Goal: Information Seeking & Learning: Learn about a topic

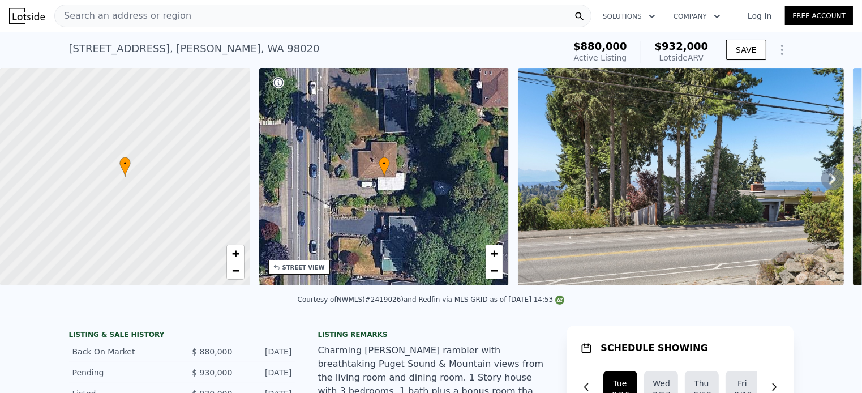
click at [181, 50] on div "[STREET_ADDRESS][PERSON_NAME]" at bounding box center [194, 49] width 251 height 16
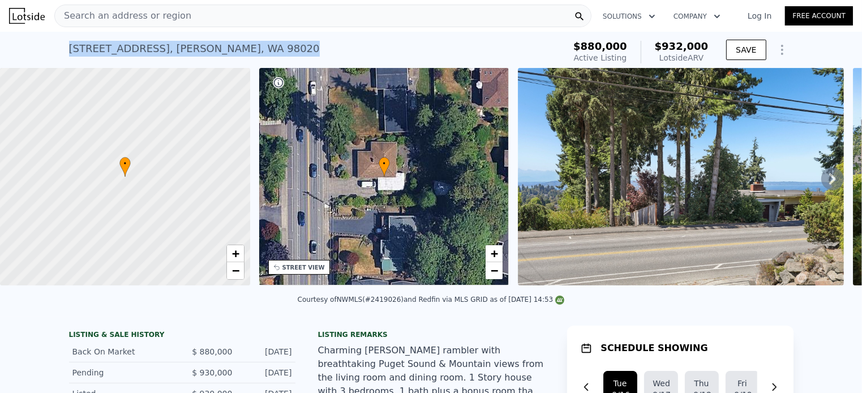
click at [181, 50] on div "[STREET_ADDRESS][PERSON_NAME]" at bounding box center [194, 49] width 251 height 16
copy div "[STREET_ADDRESS][PERSON_NAME] Active at $880k (~ARV $932k )"
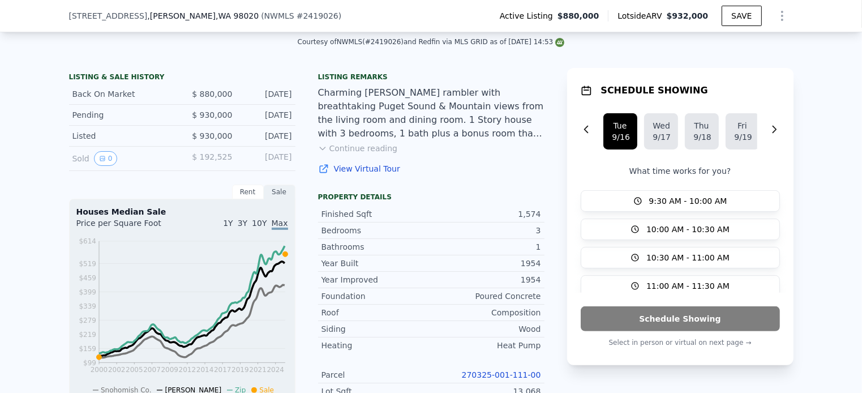
scroll to position [278, 0]
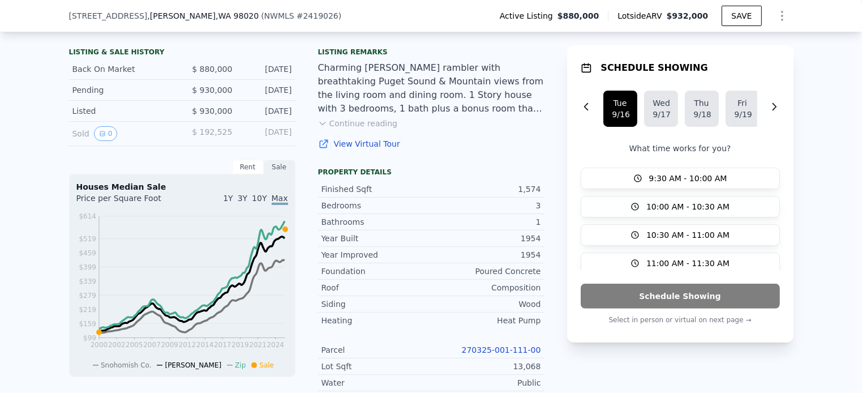
click at [519, 354] on link "270325-001-111-00" at bounding box center [501, 349] width 79 height 9
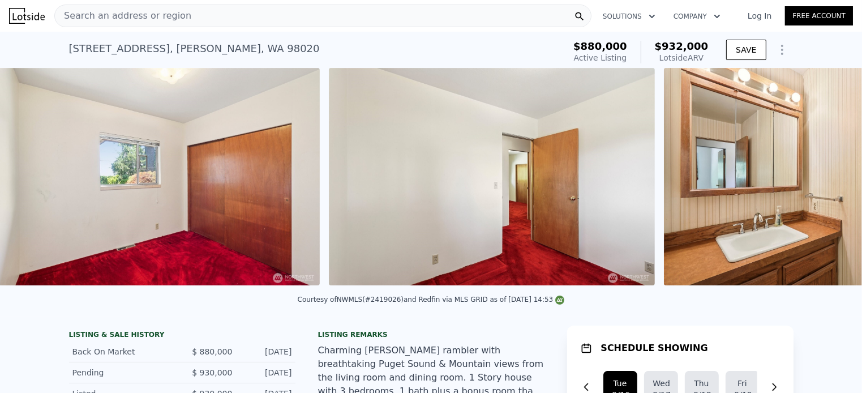
scroll to position [0, 6179]
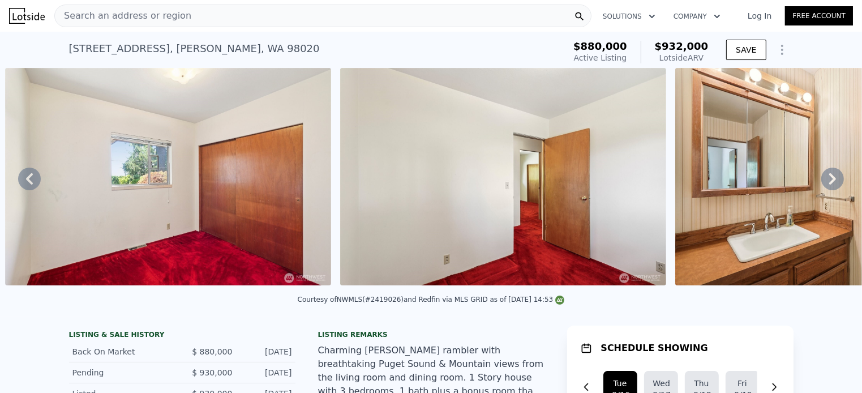
click at [654, 289] on div "• + − • + − STREET VIEW Loading... SATELLITE VIEW" at bounding box center [431, 178] width 862 height 221
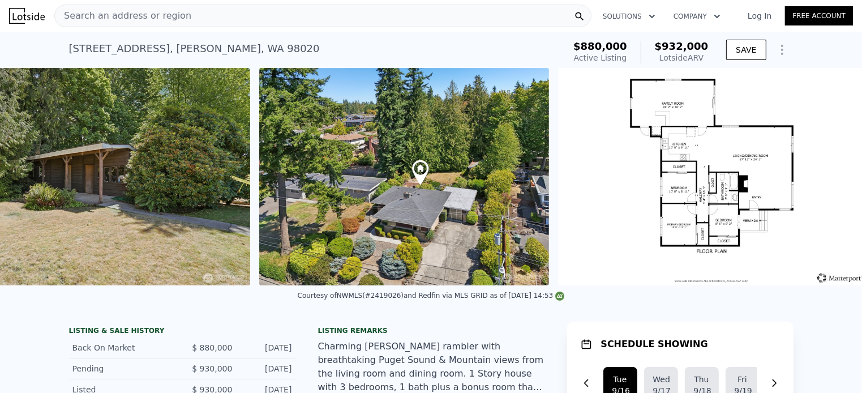
scroll to position [0, 8622]
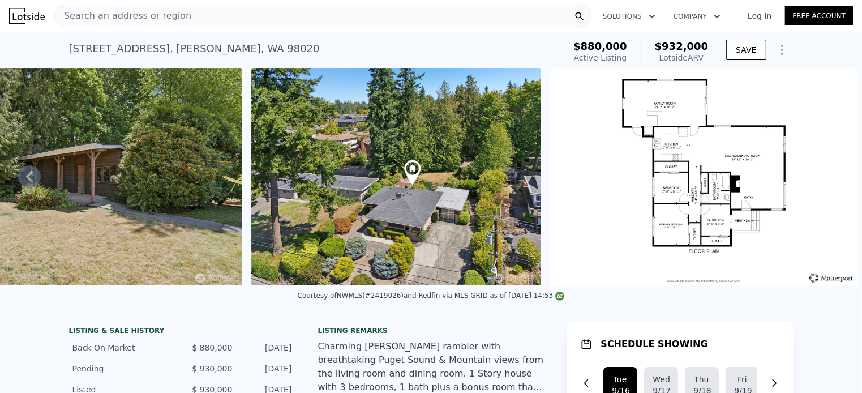
click at [35, 178] on icon at bounding box center [29, 176] width 23 height 23
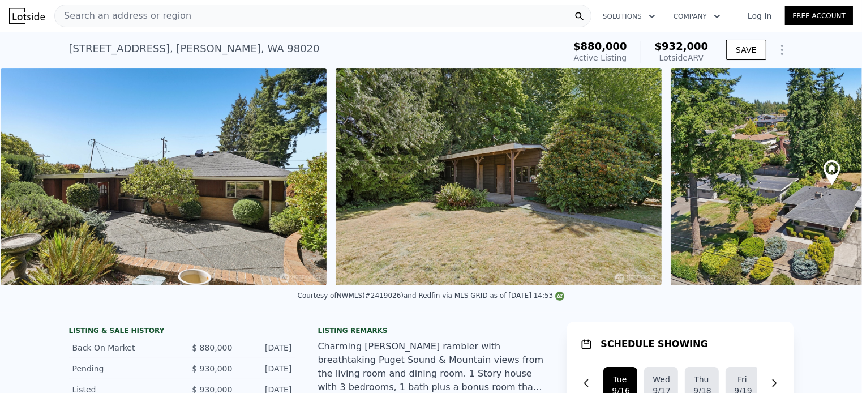
scroll to position [0, 8190]
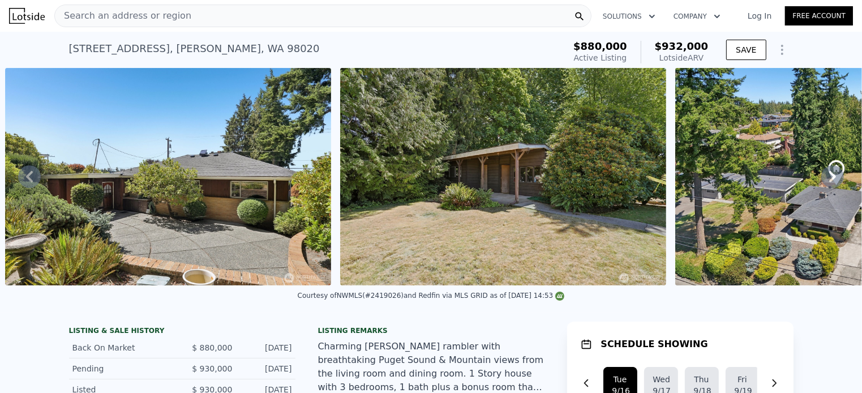
click at [829, 181] on icon at bounding box center [832, 176] width 23 height 23
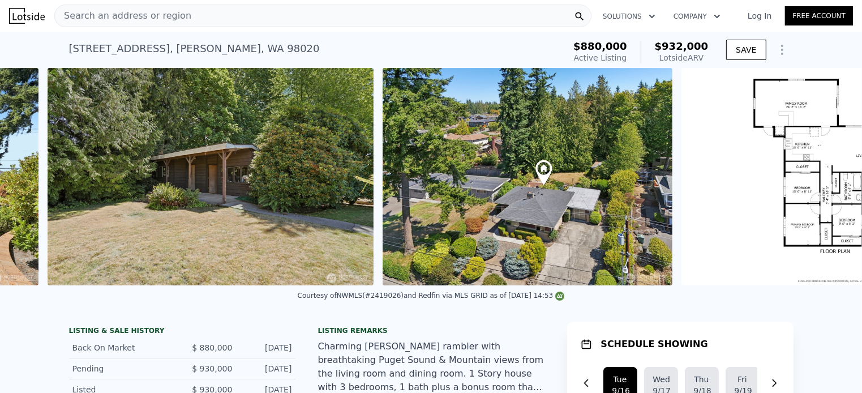
scroll to position [0, 8525]
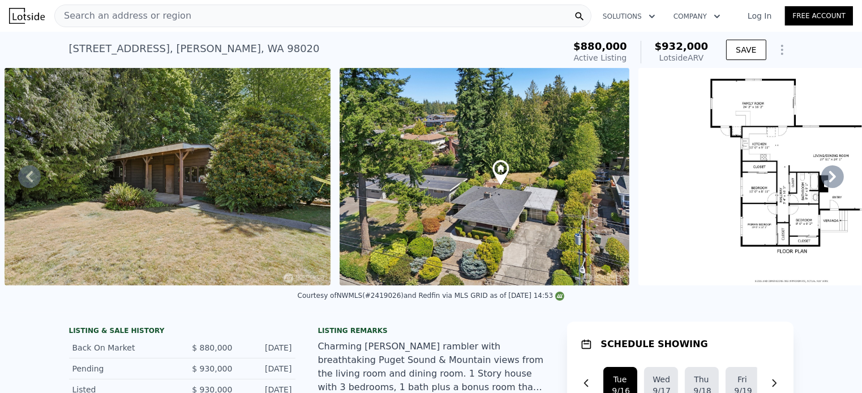
click at [829, 181] on icon at bounding box center [832, 176] width 23 height 23
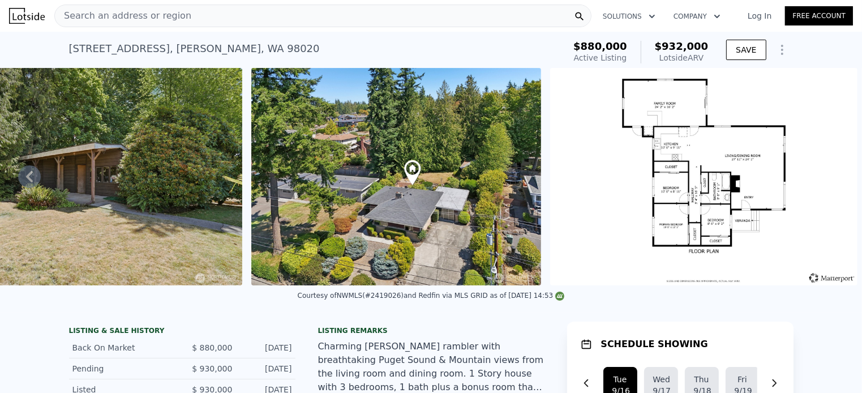
click at [119, 226] on img at bounding box center [79, 176] width 326 height 217
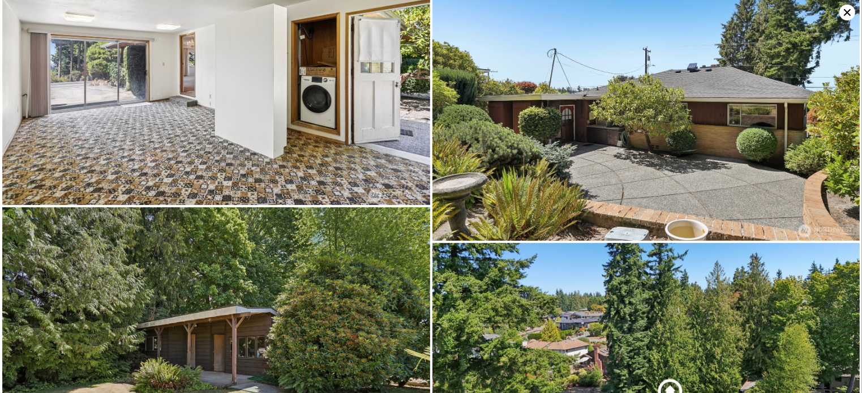
scroll to position [3413, 0]
